Goal: Find contact information: Find contact information

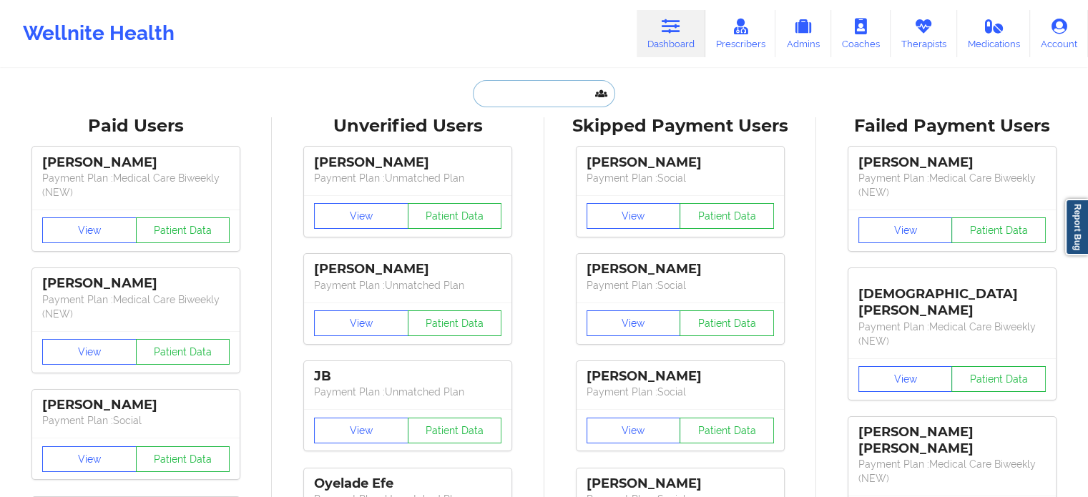
click at [546, 94] on input "text" at bounding box center [544, 93] width 142 height 27
paste input "Sara Perkins"
type input "Sara Perkins"
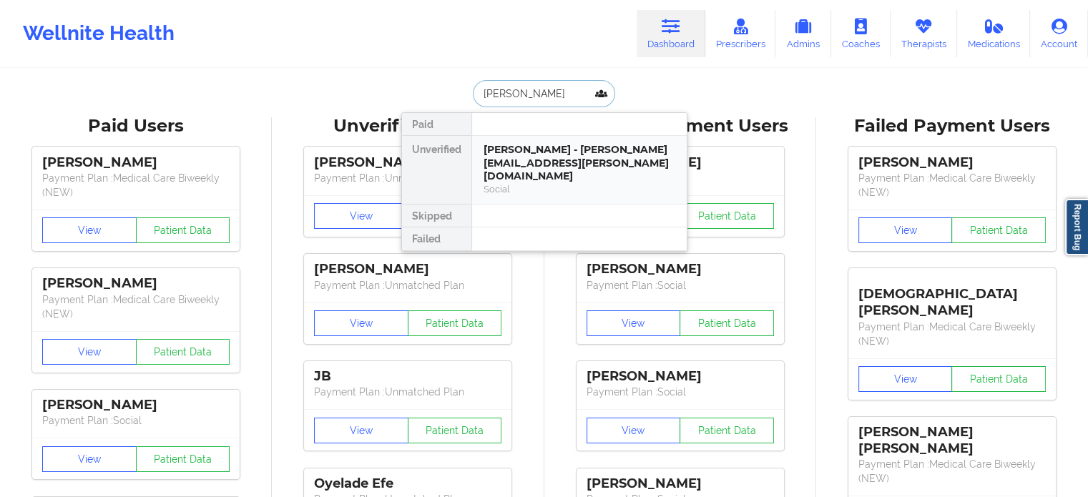
click at [543, 153] on div "Sara Perkins - sara.perkins@use.salvationarmy.org" at bounding box center [579, 163] width 192 height 40
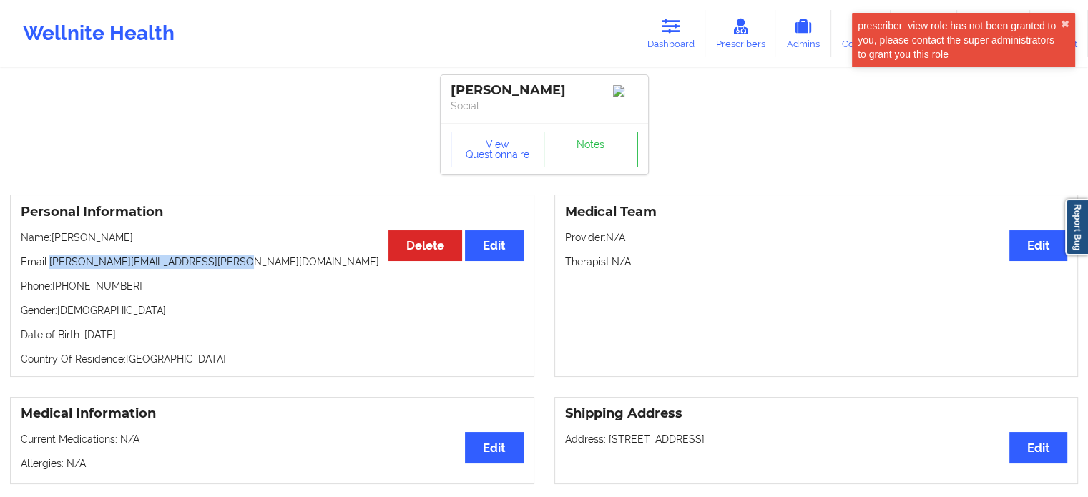
drag, startPoint x: 202, startPoint y: 267, endPoint x: 51, endPoint y: 270, distance: 150.2
click at [51, 269] on p "Email: sara.perkins@use.salvationarmy.org" at bounding box center [272, 262] width 503 height 14
copy p "sara.perkins@use.salvationarmy.org"
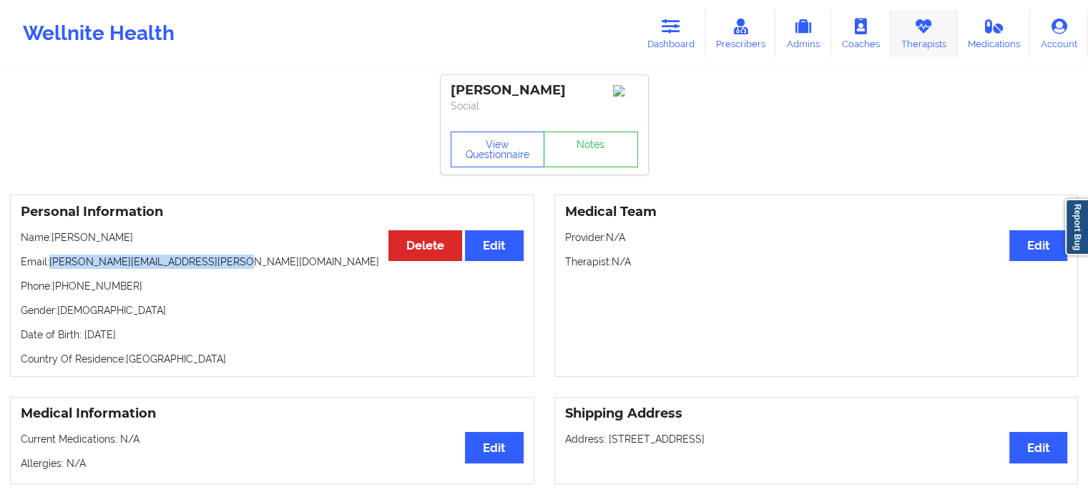
click at [925, 31] on icon at bounding box center [923, 27] width 19 height 16
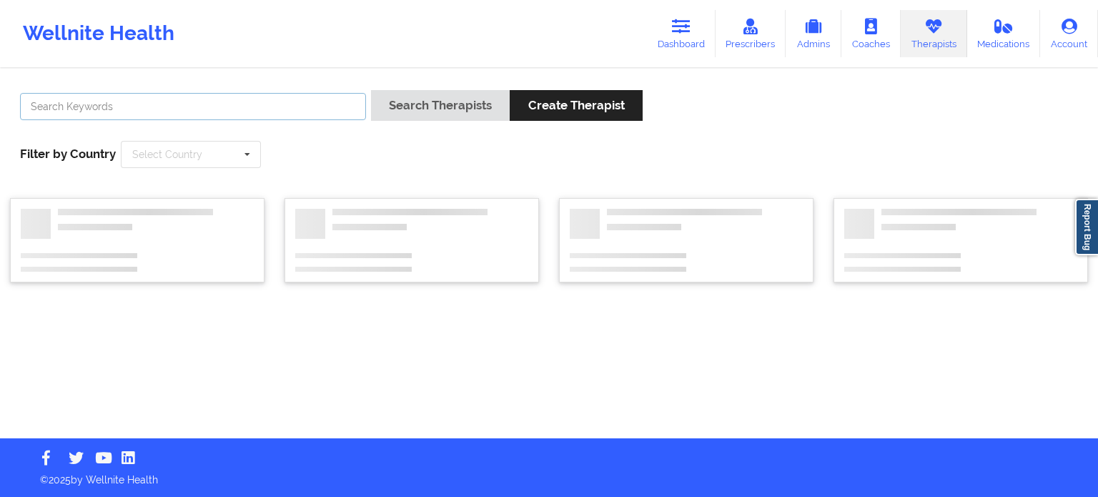
click at [266, 108] on input "text" at bounding box center [193, 106] width 346 height 27
paste input "Sibyl Rogers"
type input "Sibyl Rogers"
click at [371, 90] on button "Search Therapists" at bounding box center [440, 105] width 139 height 31
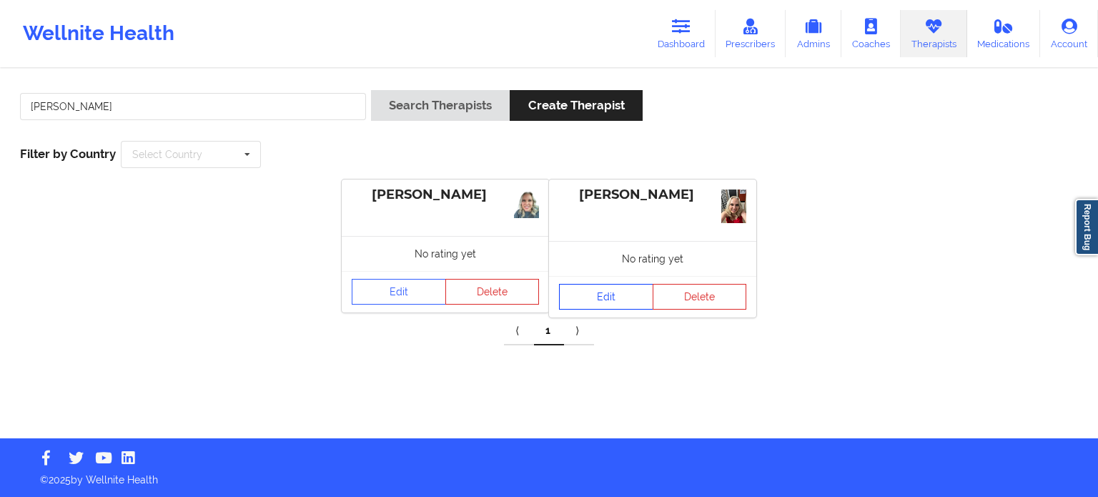
click at [605, 295] on link "Edit" at bounding box center [606, 297] width 94 height 26
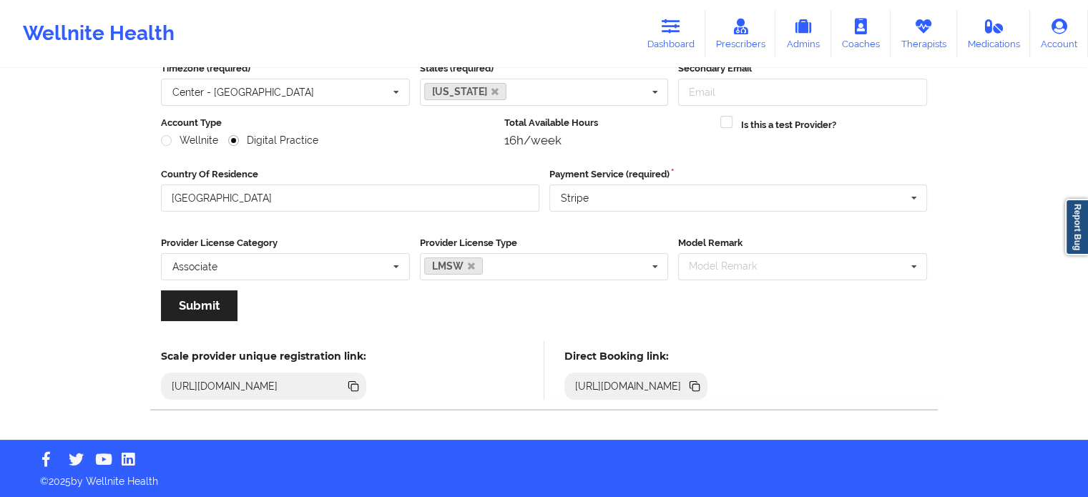
scroll to position [143, 0]
click at [702, 388] on icon at bounding box center [694, 386] width 16 height 16
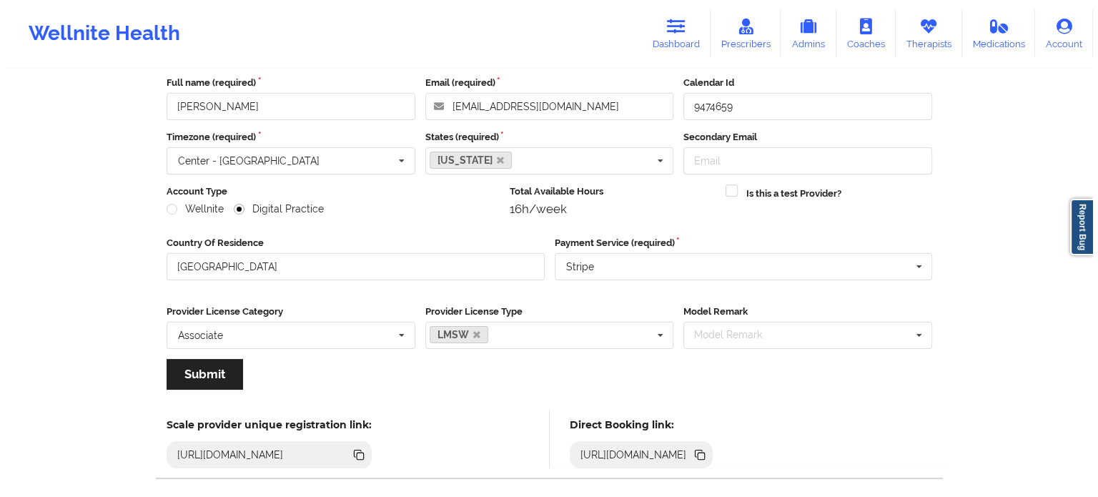
scroll to position [0, 0]
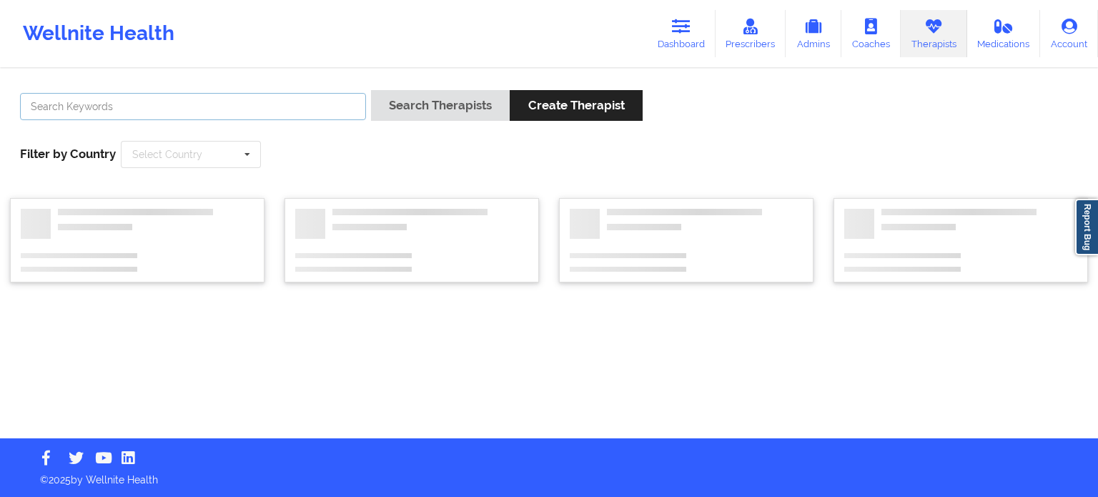
click at [289, 105] on input "text" at bounding box center [193, 106] width 346 height 27
paste input "https://www.wellnite.co/direct-booking/provider/6594db1b0150c598f60df4f8"
type input "https://www.wellnite.co/direct-booking/provider/6594db1b0150c598f60df4f8"
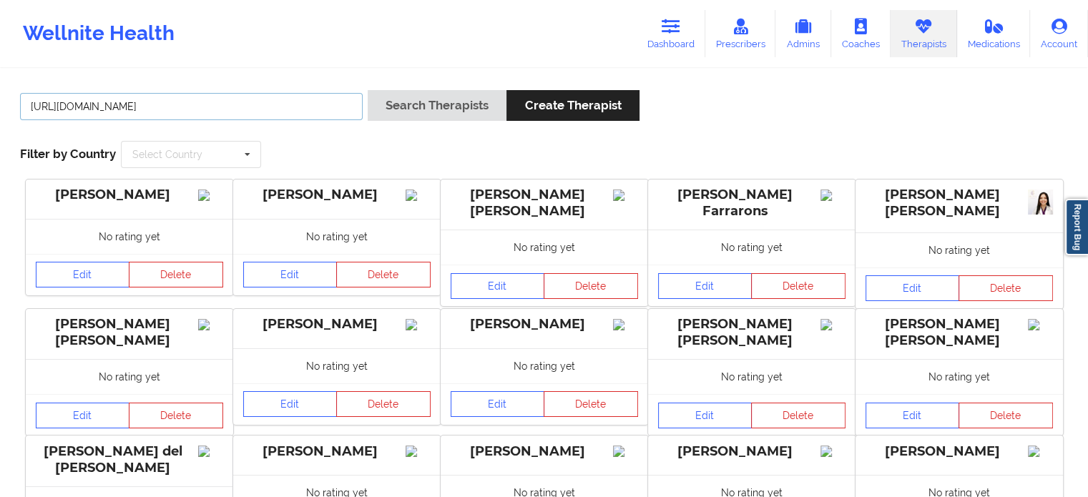
drag, startPoint x: 360, startPoint y: 101, endPoint x: 0, endPoint y: 84, distance: 360.8
click at [0, 82] on div "https://www.wellnite.co/direct-booking/provider/6594db1b0150c598f60df4f8 Search…" at bounding box center [544, 407] width 1088 height 674
click at [242, 102] on input "text" at bounding box center [191, 106] width 342 height 27
paste input "Sibyl Rogers"
type input "Sibyl Rogers"
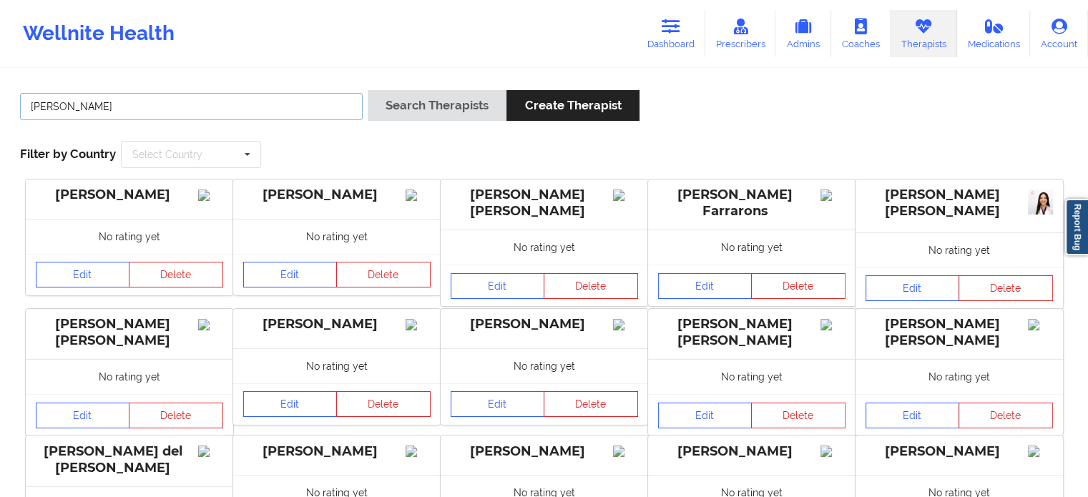
click at [368, 90] on button "Search Therapists" at bounding box center [437, 105] width 139 height 31
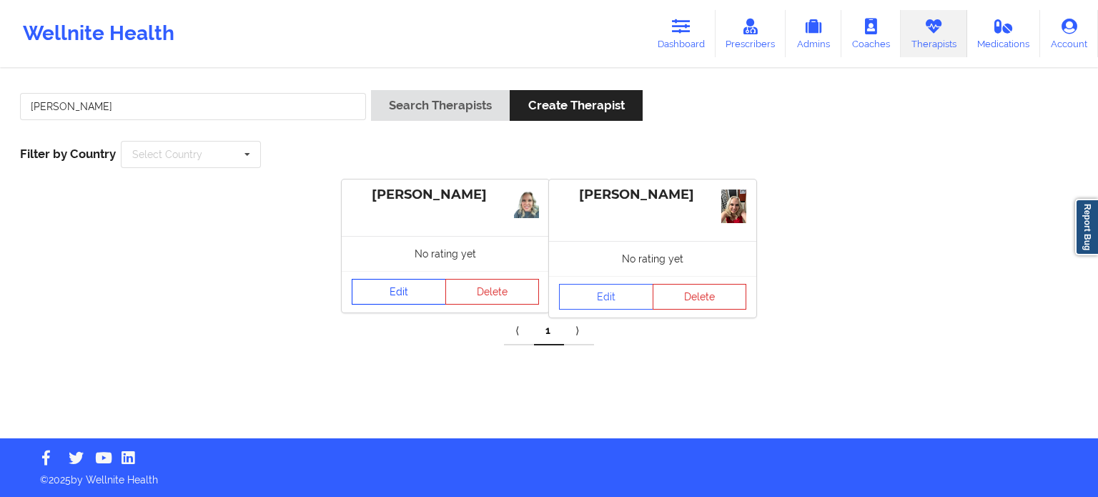
click at [402, 295] on link "Edit" at bounding box center [399, 292] width 94 height 26
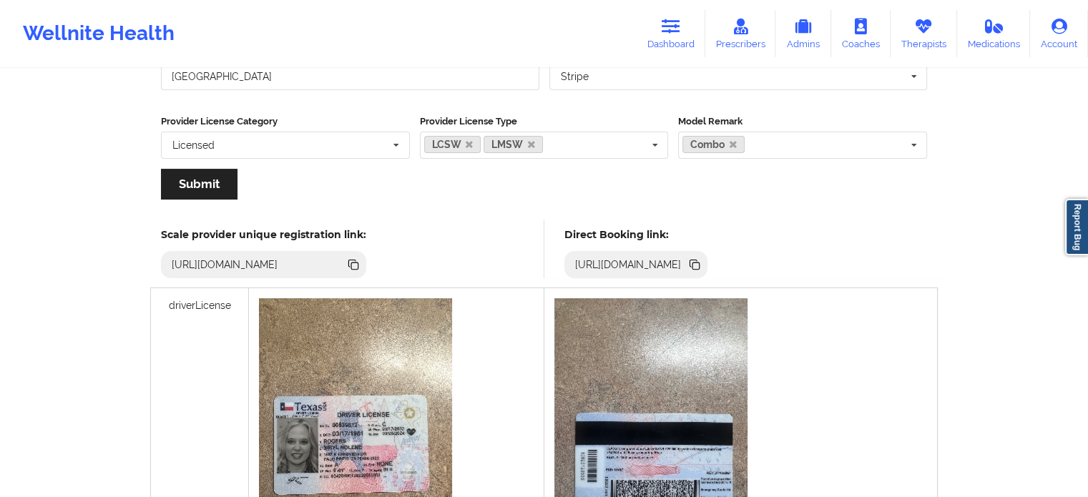
scroll to position [286, 0]
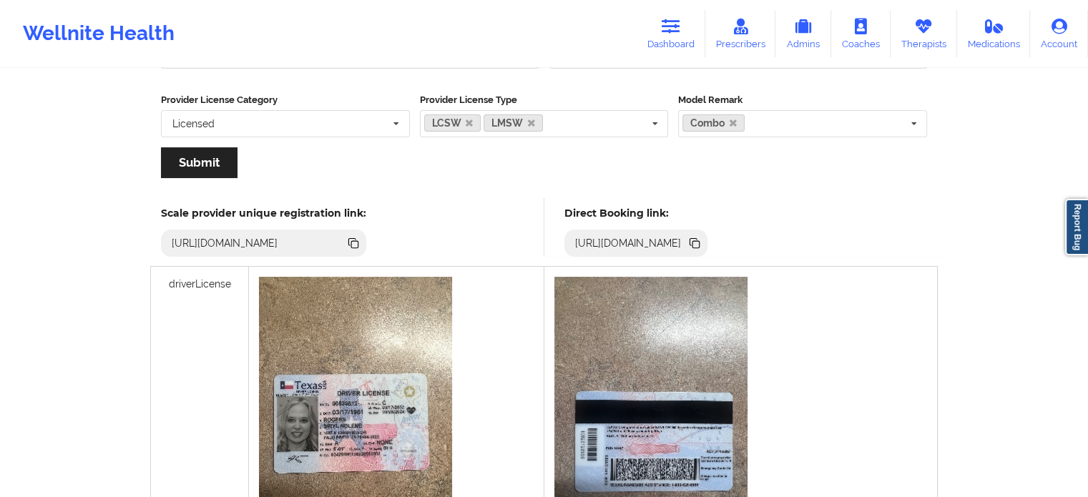
click at [702, 238] on icon at bounding box center [694, 243] width 16 height 16
click at [912, 26] on link "Therapists" at bounding box center [923, 33] width 66 height 47
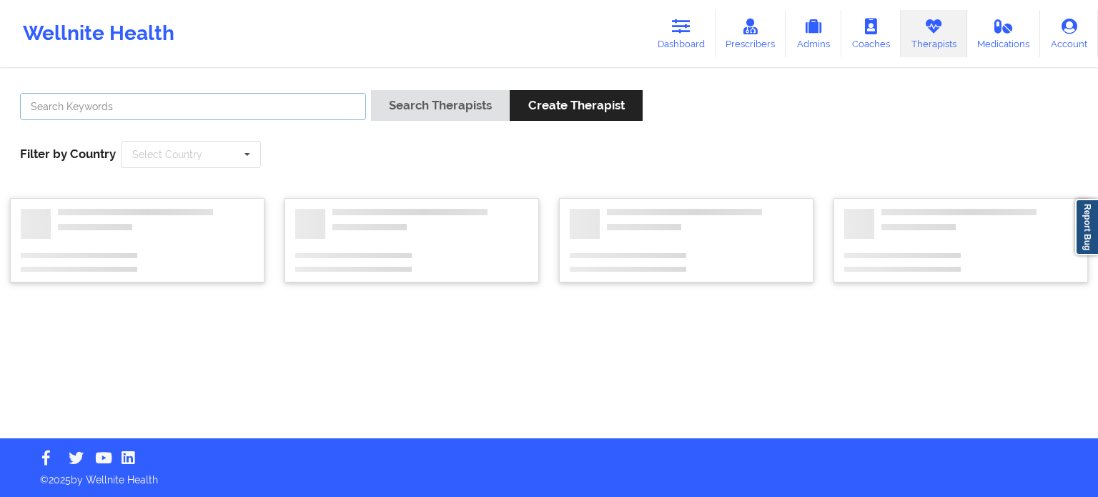
click at [283, 96] on input "text" at bounding box center [193, 106] width 346 height 27
paste input "Mark Wallman"
click at [371, 90] on button "Search Therapists" at bounding box center [440, 105] width 139 height 31
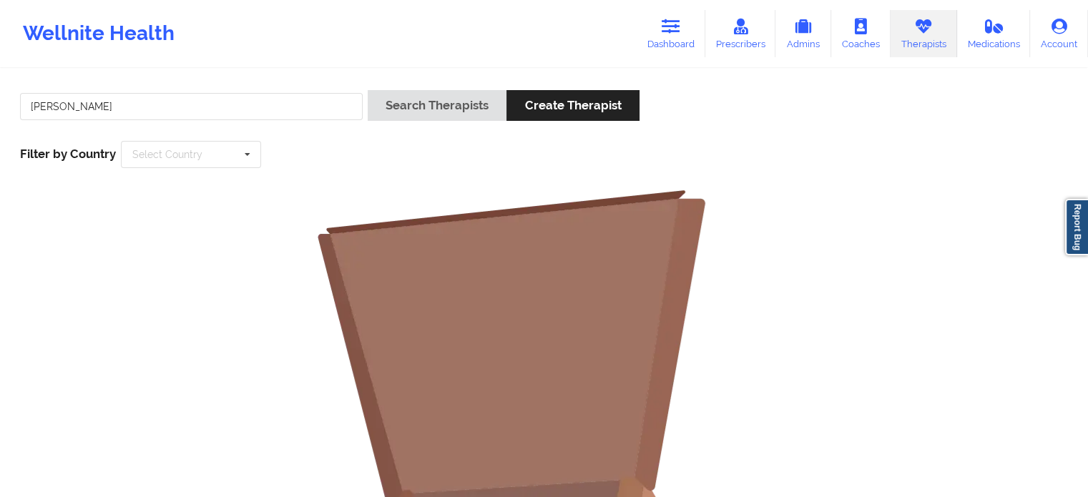
click at [104, 122] on div "Mark Wallman" at bounding box center [191, 110] width 352 height 41
click at [109, 110] on input "Mark Wallman" at bounding box center [191, 106] width 342 height 27
click at [43, 108] on input "Mark Wallman" at bounding box center [191, 106] width 342 height 27
click at [36, 108] on input "Mark Wallman" at bounding box center [191, 106] width 342 height 27
type input "Wallman"
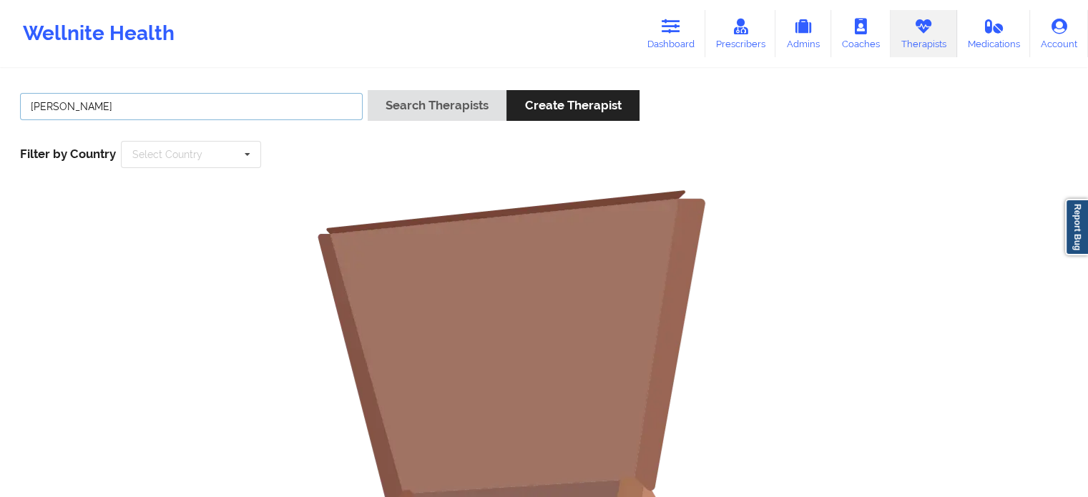
click at [368, 90] on button "Search Therapists" at bounding box center [437, 105] width 139 height 31
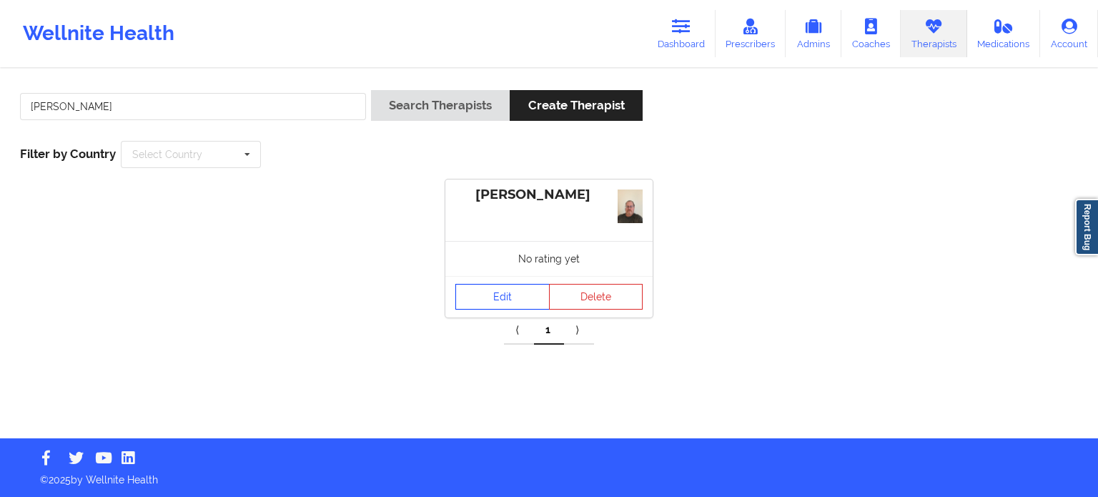
click at [506, 294] on link "Edit" at bounding box center [502, 297] width 94 height 26
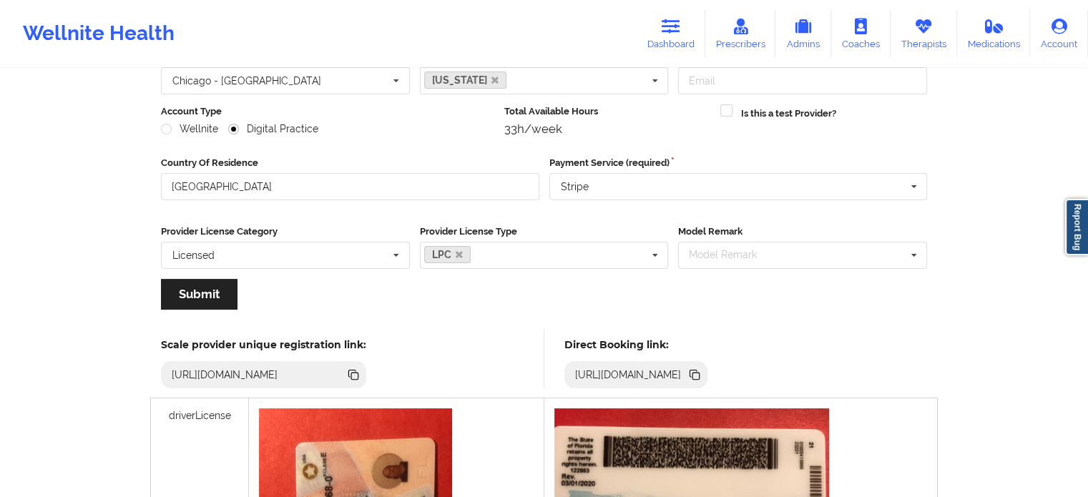
scroll to position [143, 0]
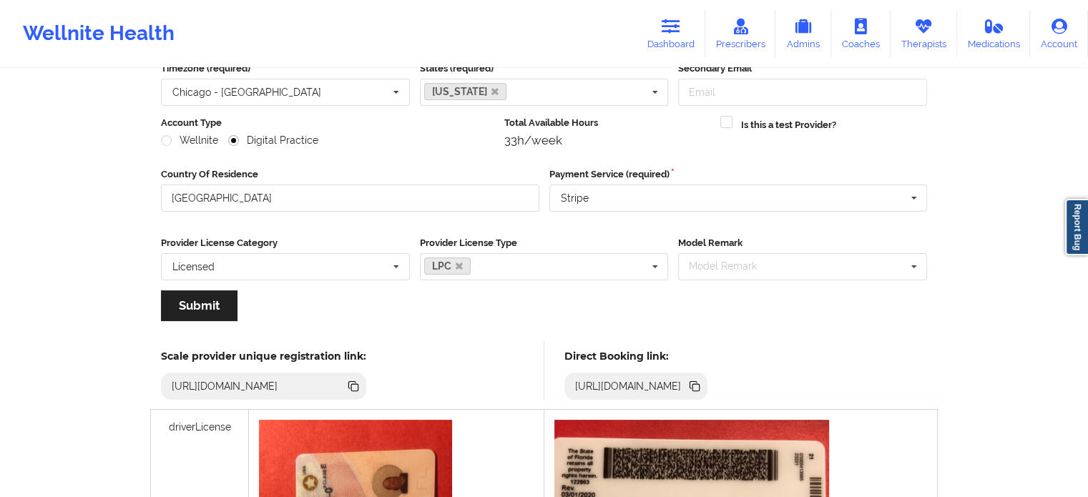
click at [699, 384] on icon at bounding box center [695, 387] width 7 height 7
click at [671, 27] on icon at bounding box center [670, 27] width 19 height 16
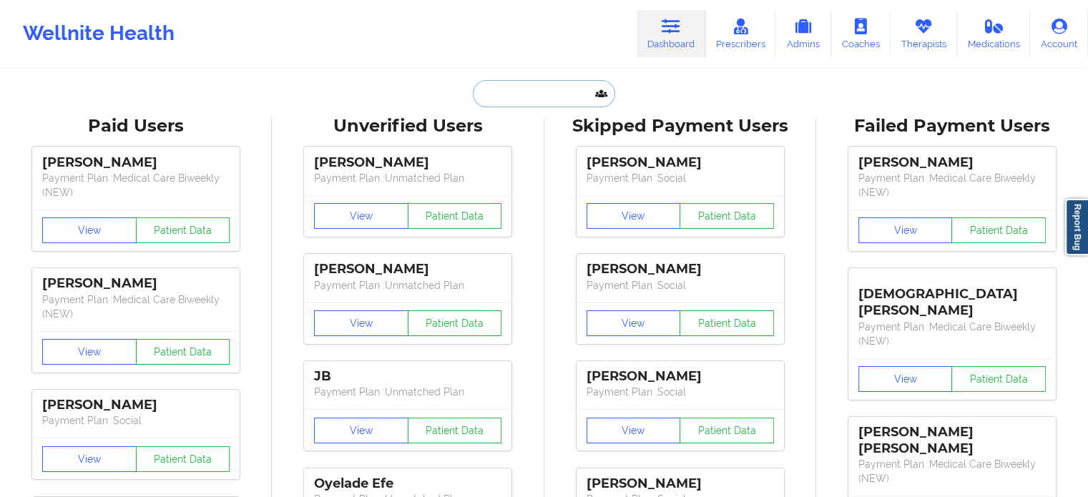
click at [541, 94] on input "text" at bounding box center [544, 93] width 142 height 27
paste input "Vaula Vekkeli"
type input "Vaula Vekkeli"
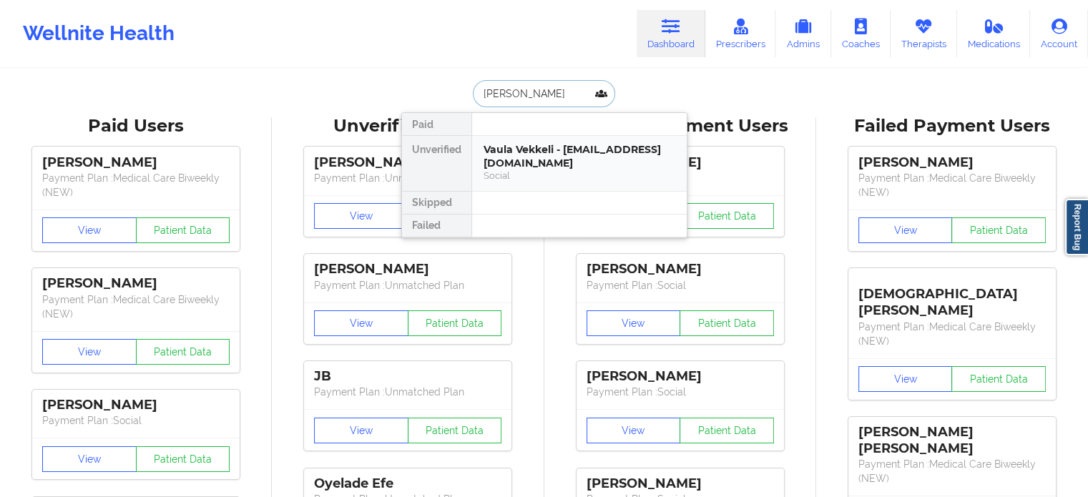
click at [552, 159] on div "Vaula Vekkeli - vaula.vekkeli@gmail.com" at bounding box center [579, 156] width 192 height 26
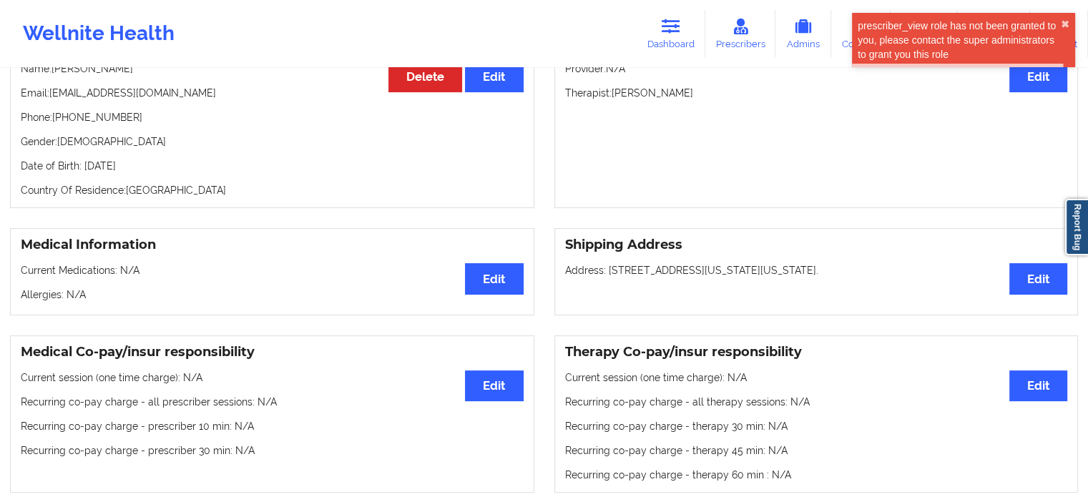
scroll to position [168, 0]
drag, startPoint x: 162, startPoint y: 99, endPoint x: 51, endPoint y: 103, distance: 111.6
click at [51, 101] on p "Email: vaula.vekkeli@gmail.com" at bounding box center [272, 94] width 503 height 14
copy p "vaula.vekkeli@gmail.com"
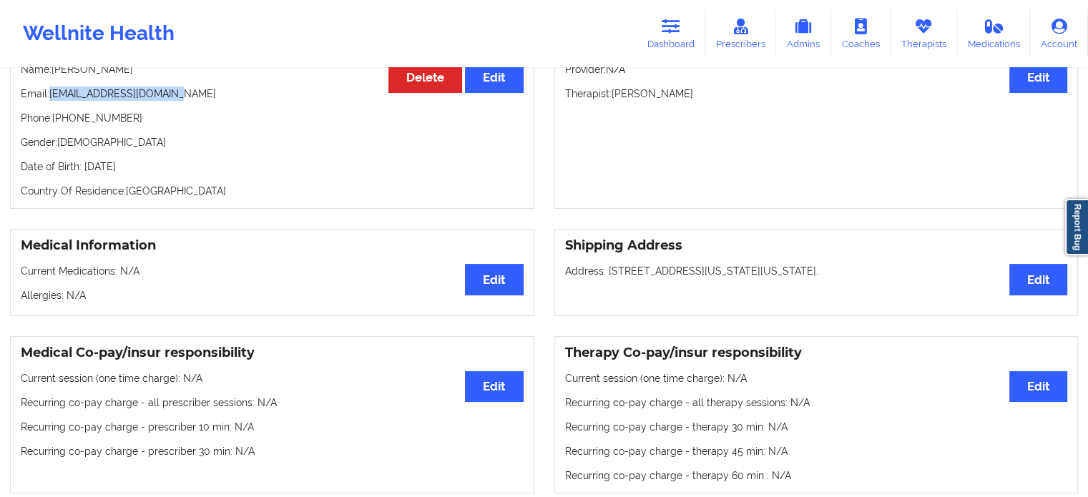
click at [673, 48] on link "Dashboard" at bounding box center [670, 33] width 69 height 47
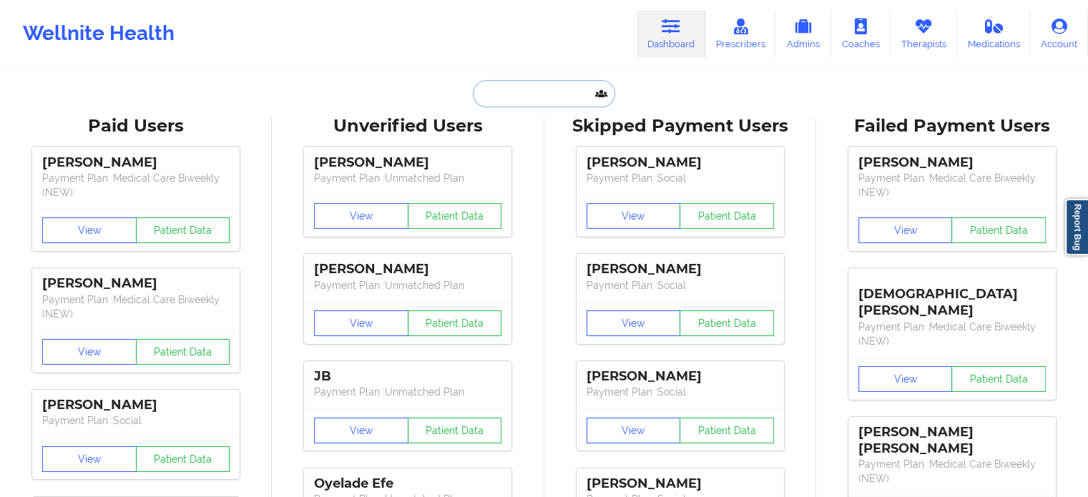
click at [521, 94] on input "text" at bounding box center [544, 93] width 142 height 27
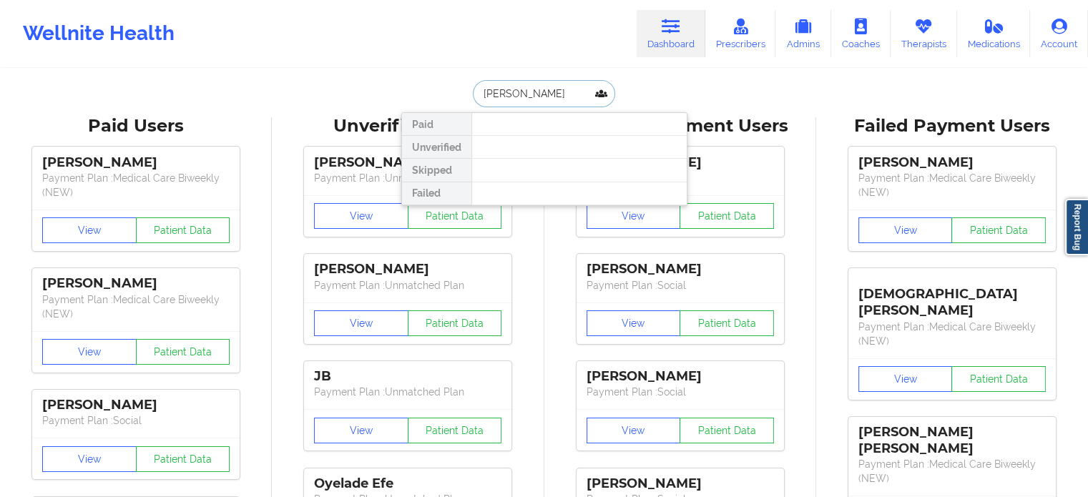
drag, startPoint x: 544, startPoint y: 83, endPoint x: 486, endPoint y: 82, distance: 57.9
click at [486, 82] on input "josn mary" at bounding box center [544, 93] width 142 height 27
type input "joan ma"
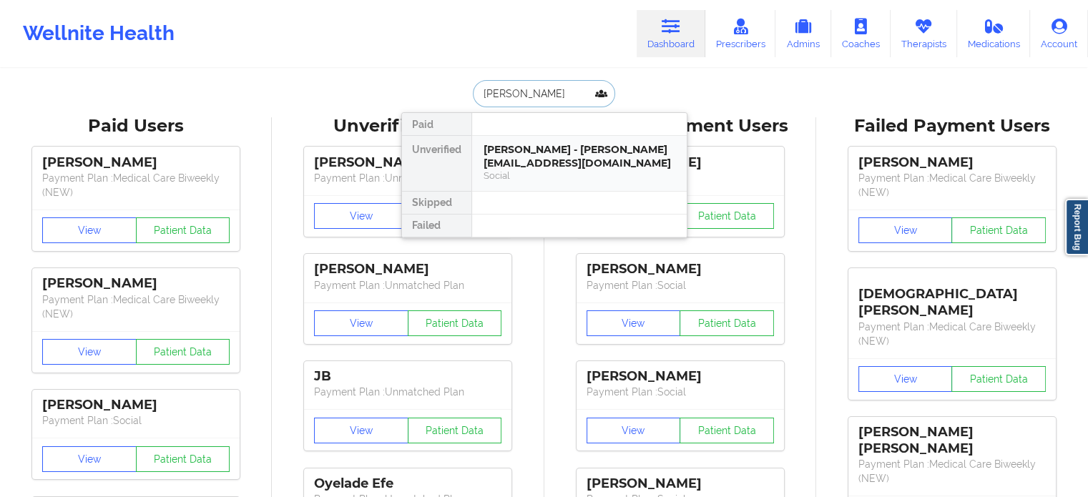
click at [521, 139] on div "Joan Martinez - joan.martinez498@gmail.com Social" at bounding box center [579, 163] width 215 height 55
